Goal: Transaction & Acquisition: Purchase product/service

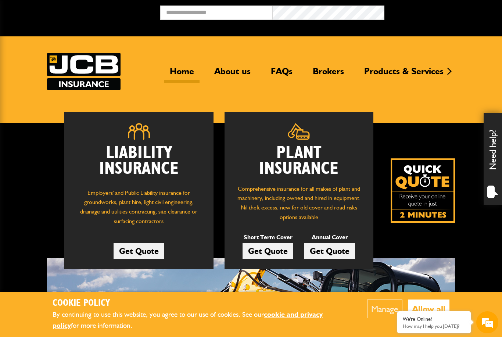
click at [428, 309] on button "Allow all" at bounding box center [429, 308] width 42 height 19
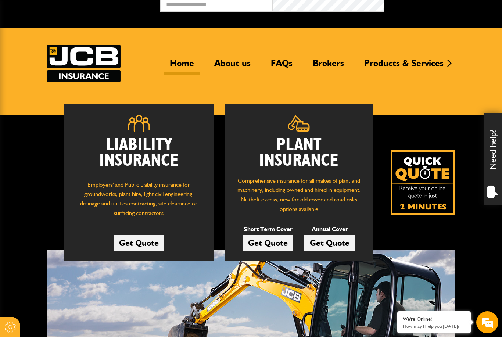
click at [158, 240] on link "Get Quote" at bounding box center [139, 242] width 51 height 15
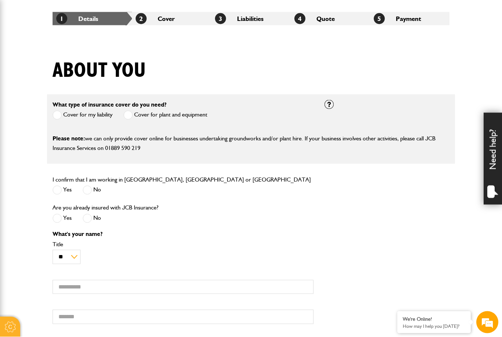
scroll to position [133, 0]
click at [173, 114] on label "Cover for plant and equipment" at bounding box center [165, 114] width 84 height 9
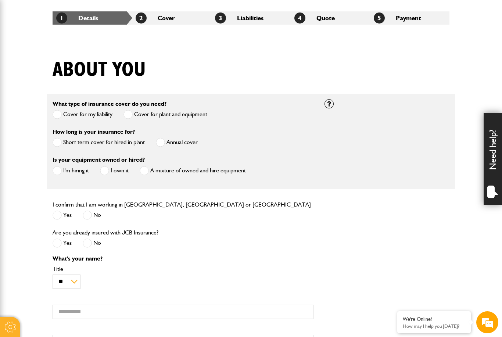
click at [159, 145] on span at bounding box center [160, 142] width 9 height 9
click at [77, 115] on label "Cover for my liability" at bounding box center [83, 114] width 60 height 9
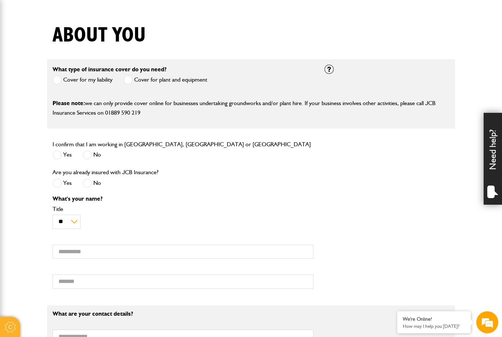
scroll to position [169, 0]
click at [62, 158] on label "Yes" at bounding box center [62, 154] width 19 height 9
click at [96, 184] on label "No" at bounding box center [92, 182] width 18 height 9
click at [71, 245] on input "First name" at bounding box center [183, 251] width 261 height 14
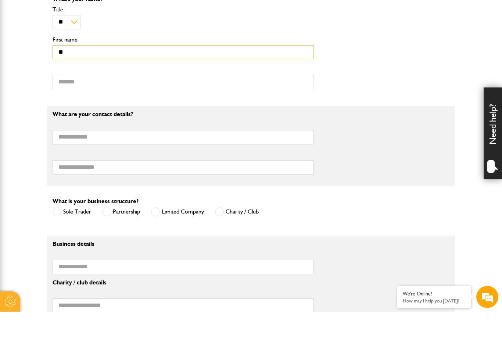
click at [128, 71] on input "**" at bounding box center [183, 78] width 261 height 14
type input "******"
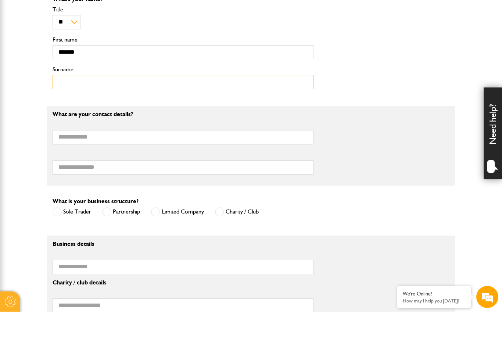
click at [127, 100] on input "Surname" at bounding box center [183, 107] width 261 height 14
type input "*****"
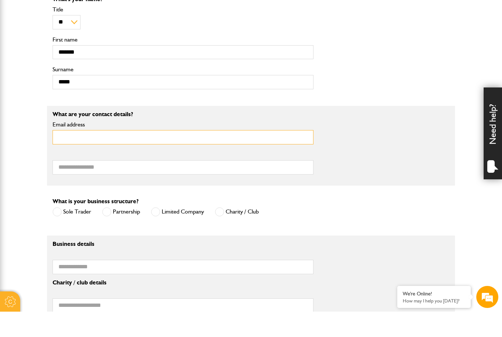
click at [98, 155] on input "Email address" at bounding box center [183, 162] width 261 height 14
type input "**********"
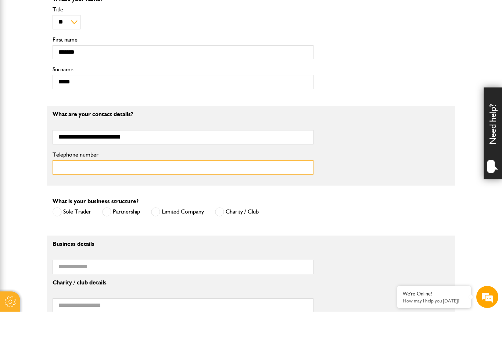
click at [106, 186] on input "Telephone number" at bounding box center [183, 193] width 261 height 14
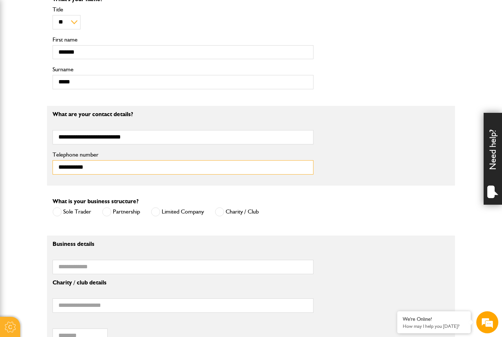
type input "**********"
click at [71, 213] on label "Sole Trader" at bounding box center [72, 211] width 39 height 9
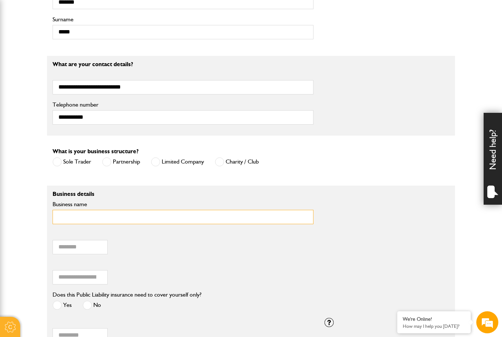
click at [114, 216] on input "Business name" at bounding box center [183, 217] width 261 height 14
click at [79, 219] on input "**********" at bounding box center [183, 217] width 261 height 14
click at [98, 218] on input "**********" at bounding box center [183, 217] width 261 height 14
drag, startPoint x: 90, startPoint y: 216, endPoint x: 97, endPoint y: 216, distance: 7.0
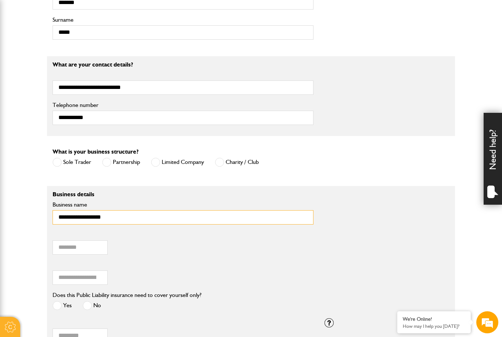
click at [90, 216] on input "**********" at bounding box center [183, 217] width 261 height 14
type input "**********"
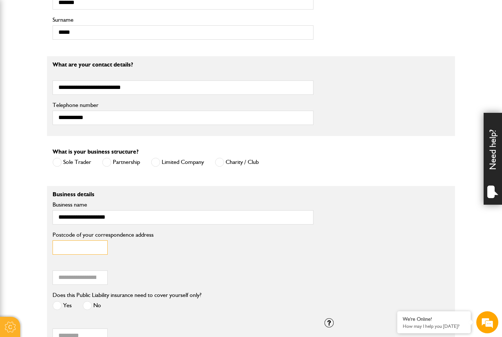
click at [95, 248] on input "Postcode of your correspondence address" at bounding box center [80, 247] width 55 height 14
type input "******"
click at [87, 282] on input "Annual turnover (£)" at bounding box center [80, 277] width 55 height 14
type input "*"
type input "***"
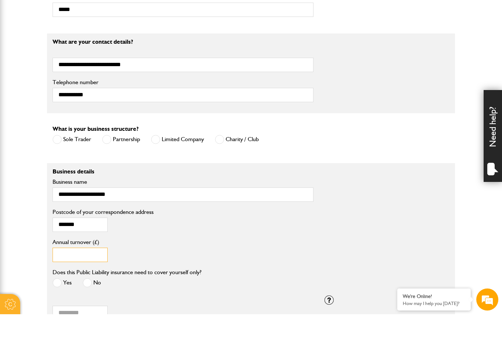
scroll to position [428, 0]
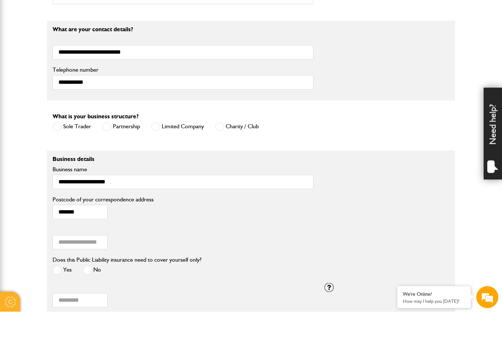
click at [94, 291] on label "No" at bounding box center [92, 295] width 18 height 9
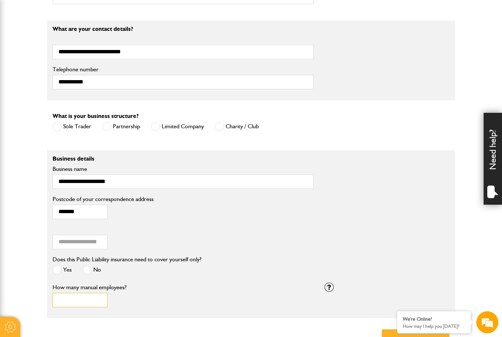
click at [94, 300] on input "How many manual employees?" at bounding box center [80, 300] width 55 height 14
click at [64, 272] on label "Yes" at bounding box center [62, 270] width 19 height 9
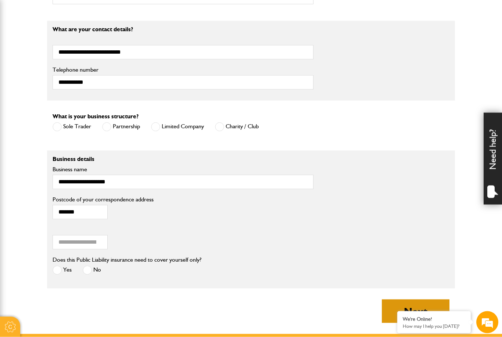
click at [416, 306] on button "Next" at bounding box center [416, 311] width 68 height 24
click at [94, 241] on input "Annual turnover (£)" at bounding box center [80, 242] width 55 height 14
click at [69, 246] on input "Annual turnover (£)" at bounding box center [80, 242] width 55 height 14
type input "******"
click at [396, 315] on button "Next" at bounding box center [416, 311] width 68 height 24
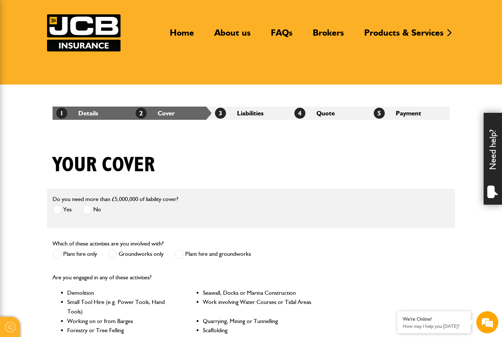
scroll to position [40, 0]
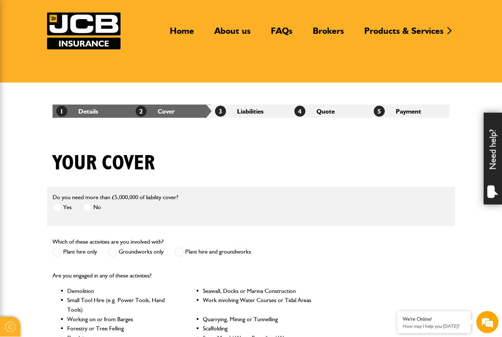
click at [92, 208] on label "No" at bounding box center [92, 207] width 18 height 9
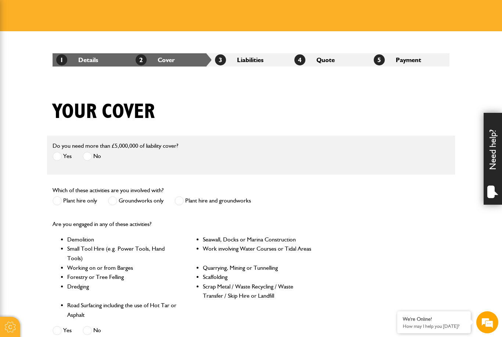
scroll to position [93, 0]
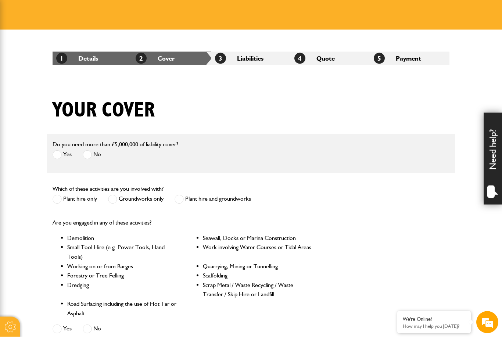
click at [88, 201] on label "Plant hire only" at bounding box center [75, 199] width 44 height 9
click at [172, 200] on div "Plant hire only Groundworks only Plant hire and groundworks" at bounding box center [152, 200] width 198 height 12
click at [177, 201] on span at bounding box center [179, 198] width 9 height 9
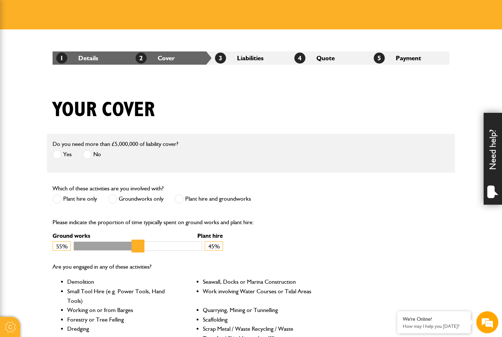
drag, startPoint x: 195, startPoint y: 249, endPoint x: 143, endPoint y: 251, distance: 51.5
type input "**"
click at [143, 251] on input "Ground works" at bounding box center [137, 245] width 129 height 9
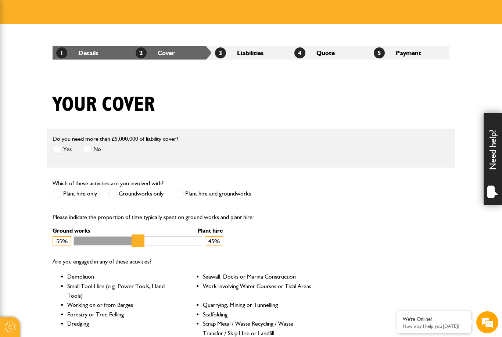
scroll to position [104, 0]
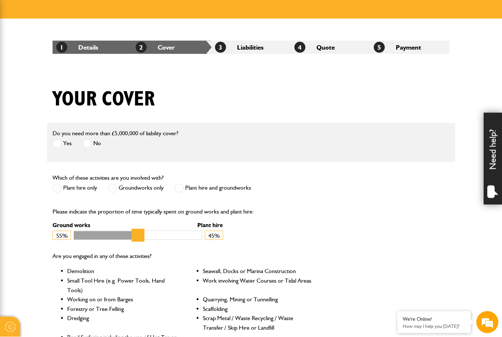
click at [91, 190] on label "Plant hire only" at bounding box center [75, 188] width 44 height 9
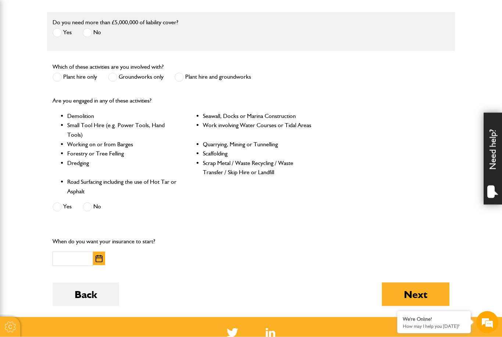
scroll to position [216, 0]
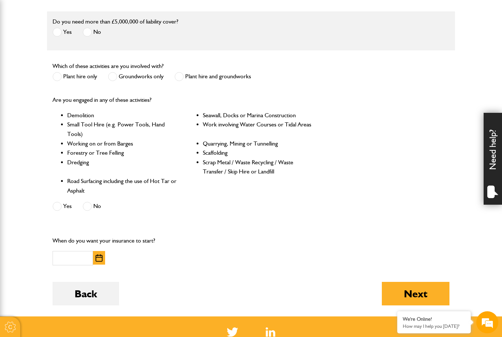
click at [101, 259] on img "button" at bounding box center [99, 257] width 7 height 7
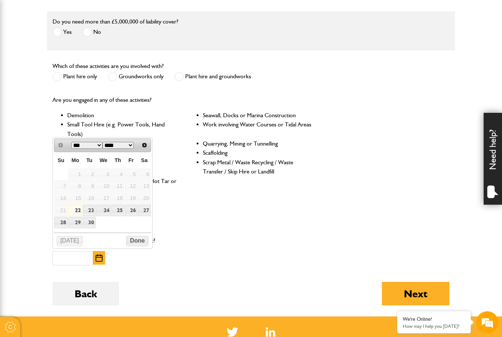
click at [76, 211] on link "22" at bounding box center [75, 210] width 14 height 11
type input "**********"
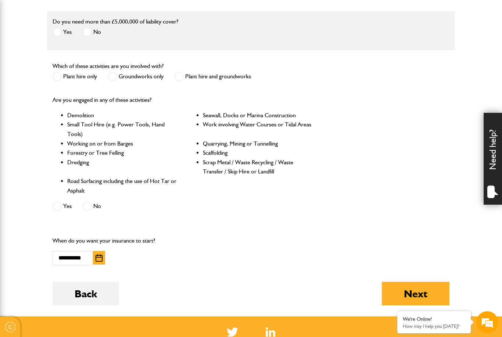
click at [62, 202] on label "Yes" at bounding box center [62, 206] width 19 height 9
click at [427, 285] on button "Next" at bounding box center [416, 294] width 68 height 24
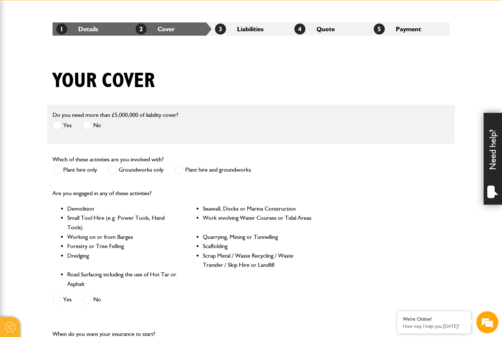
scroll to position [118, 0]
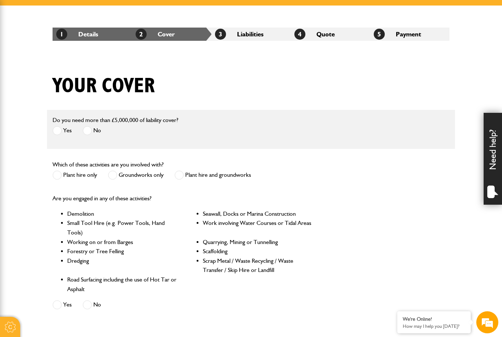
click at [173, 35] on li "2 Cover" at bounding box center [171, 34] width 79 height 13
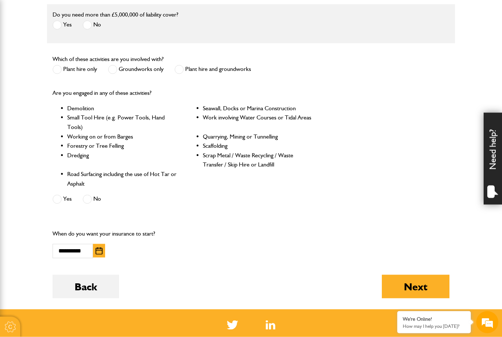
scroll to position [223, 0]
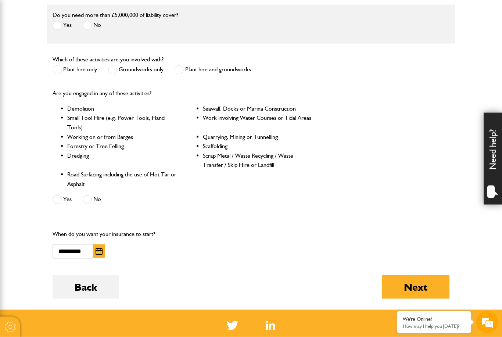
click at [95, 299] on div "Back" at bounding box center [86, 292] width 67 height 35
click at [95, 288] on button "Back" at bounding box center [86, 287] width 67 height 24
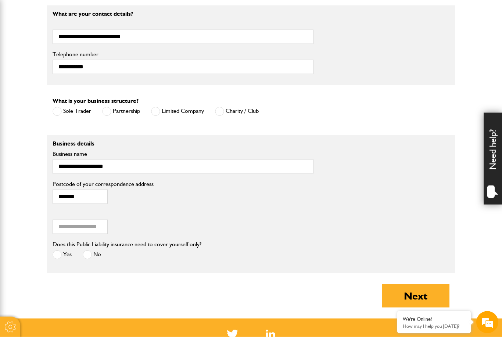
scroll to position [490, 0]
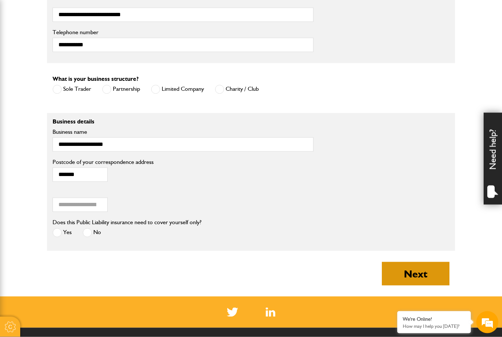
click at [431, 274] on button "Next" at bounding box center [416, 274] width 68 height 24
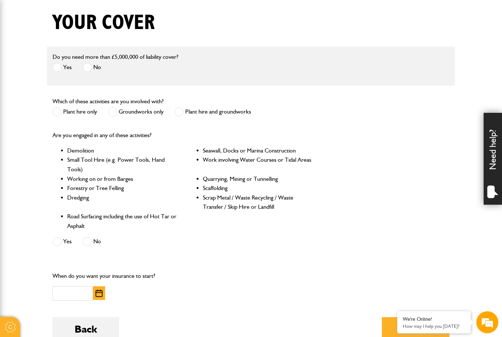
click at [94, 239] on label "No" at bounding box center [92, 241] width 18 height 9
click at [100, 293] on img "button" at bounding box center [99, 293] width 7 height 7
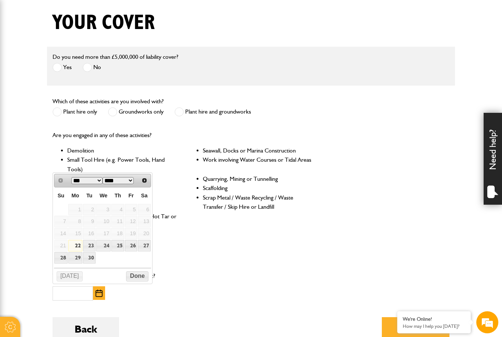
click at [76, 244] on link "22" at bounding box center [75, 245] width 14 height 11
type input "**********"
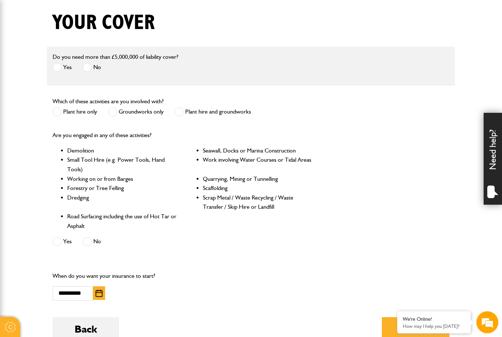
click at [67, 112] on label "Plant hire only" at bounding box center [75, 111] width 44 height 9
click at [393, 325] on button "Next" at bounding box center [416, 329] width 68 height 24
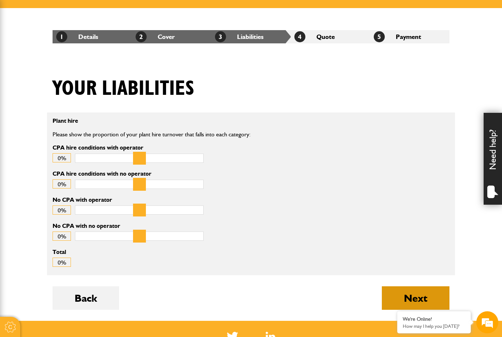
click at [415, 292] on button "Next" at bounding box center [416, 298] width 68 height 24
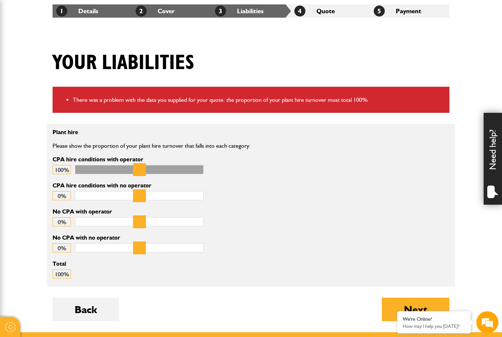
type input "***"
click at [195, 171] on input "CPA hire conditions with operator" at bounding box center [139, 169] width 129 height 9
drag, startPoint x: 129, startPoint y: 235, endPoint x: 57, endPoint y: 230, distance: 71.4
click at [57, 230] on fieldset "Plant hire Please show the proportion of your plant hire turnover that falls in…" at bounding box center [251, 205] width 408 height 163
copy fieldset "No CPA with no operator"
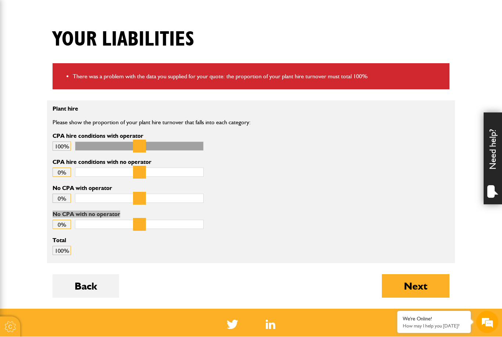
scroll to position [164, 0]
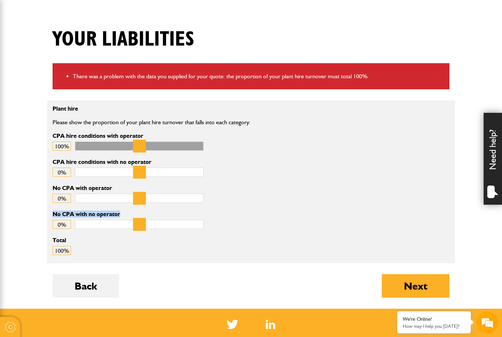
type input "*"
click at [197, 201] on input "No CPA with operator" at bounding box center [139, 198] width 129 height 9
drag, startPoint x: 153, startPoint y: 137, endPoint x: 46, endPoint y: 131, distance: 107.5
click at [46, 131] on body "Cookie Options You can control which cookies we use with the form below. Please…" at bounding box center [251, 177] width 502 height 682
copy label "CPA hire conditions with operator"
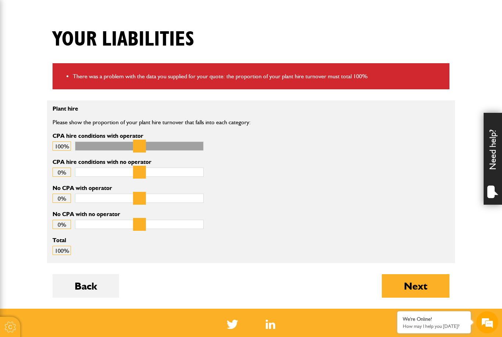
click at [261, 168] on div "CPA hire conditions with no operator 0%" at bounding box center [183, 172] width 272 height 26
type input "***"
drag, startPoint x: 198, startPoint y: 146, endPoint x: 235, endPoint y: 151, distance: 36.7
click at [235, 151] on div "Plant hire Please show the proportion of your plant hire turnover that falls in…" at bounding box center [183, 132] width 272 height 53
click at [442, 290] on button "Next" at bounding box center [416, 286] width 68 height 24
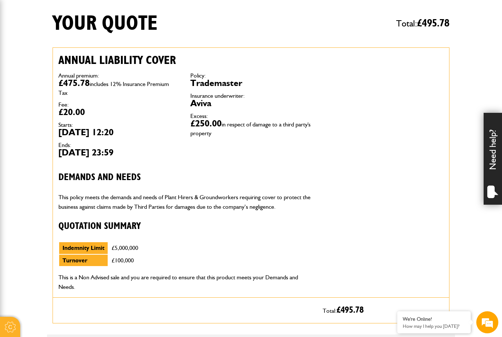
scroll to position [180, 0]
